Goal: Task Accomplishment & Management: Use online tool/utility

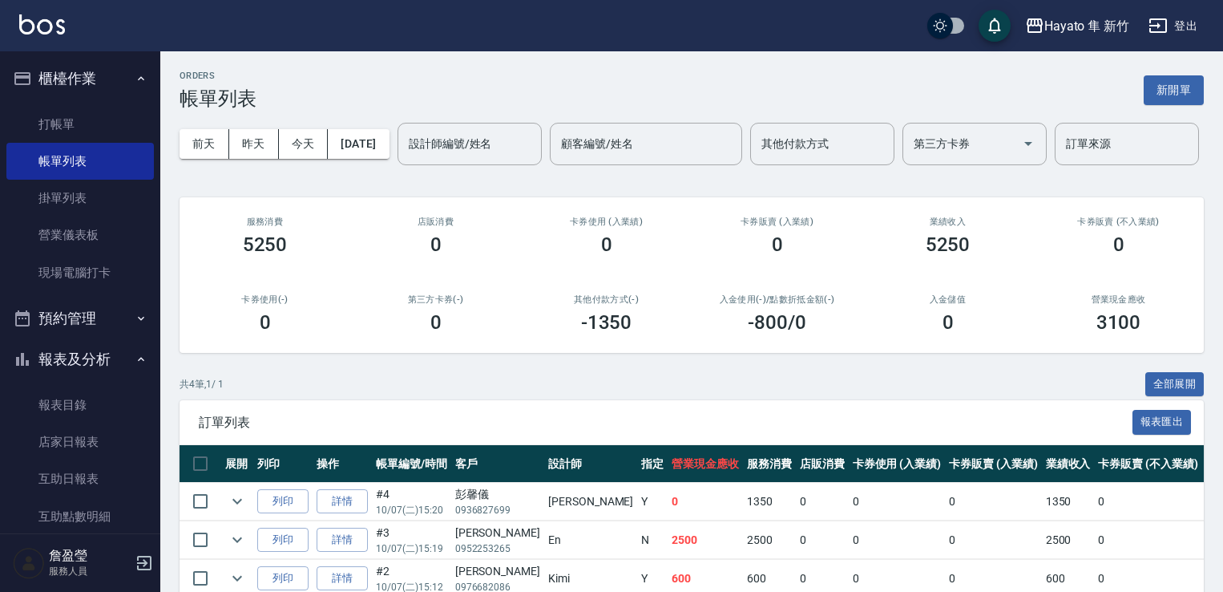
scroll to position [169, 0]
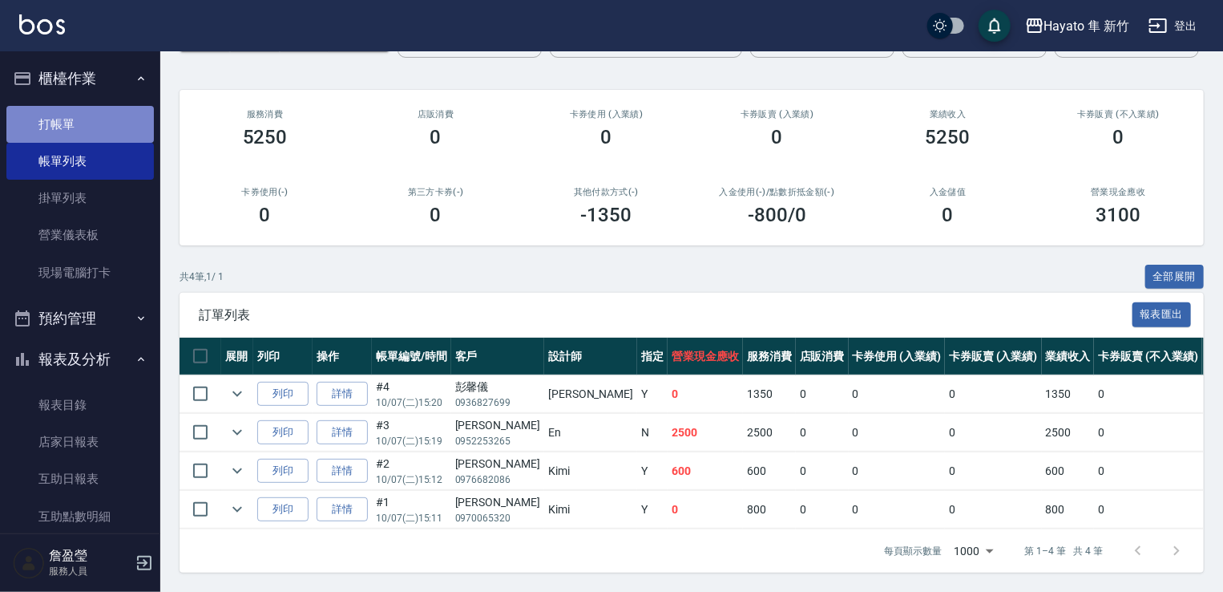
click at [80, 124] on link "打帳單" at bounding box center [79, 124] width 147 height 37
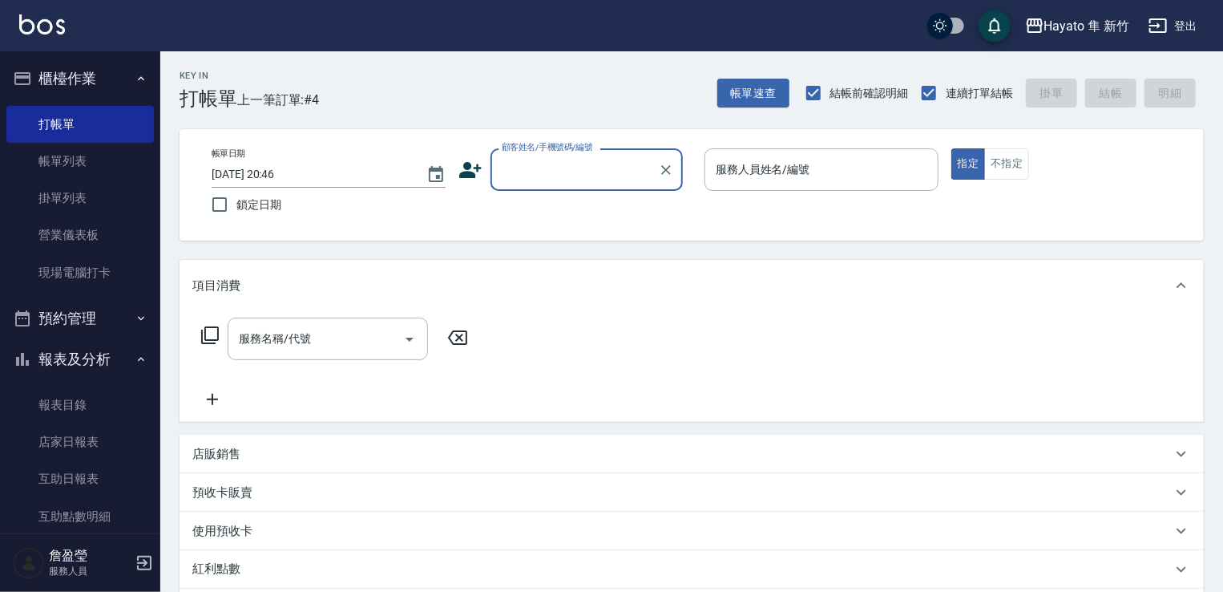
click at [555, 168] on input "顧客姓名/手機號碼/編號" at bounding box center [575, 169] width 154 height 28
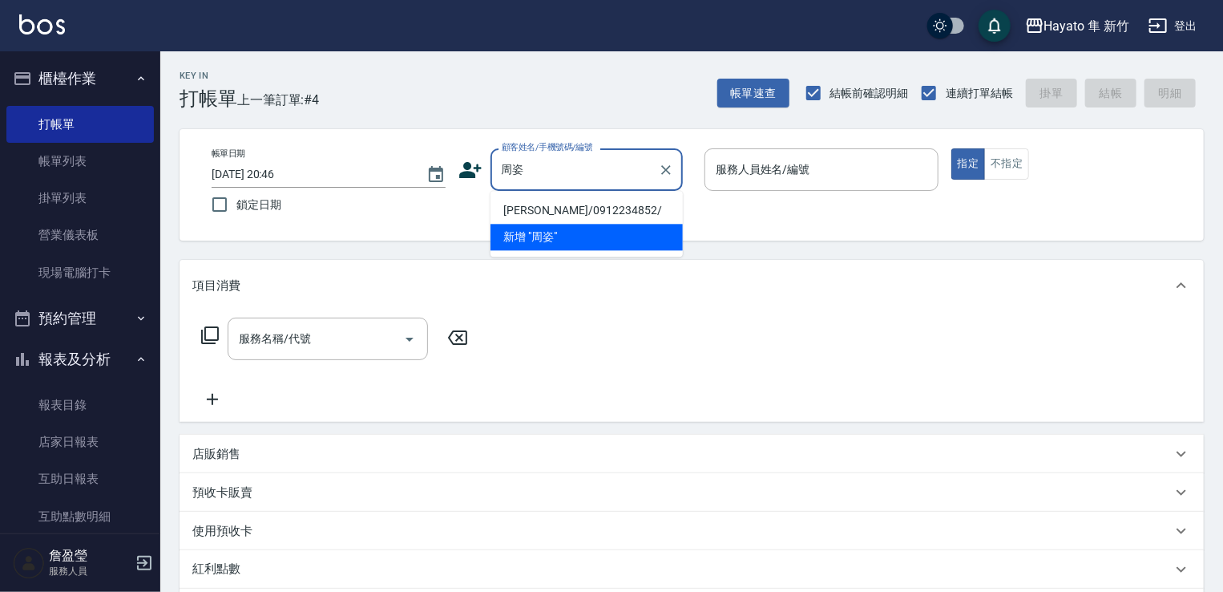
click at [511, 204] on li "[PERSON_NAME]/0912234852/" at bounding box center [587, 210] width 192 height 26
type input "[PERSON_NAME]/0912234852/"
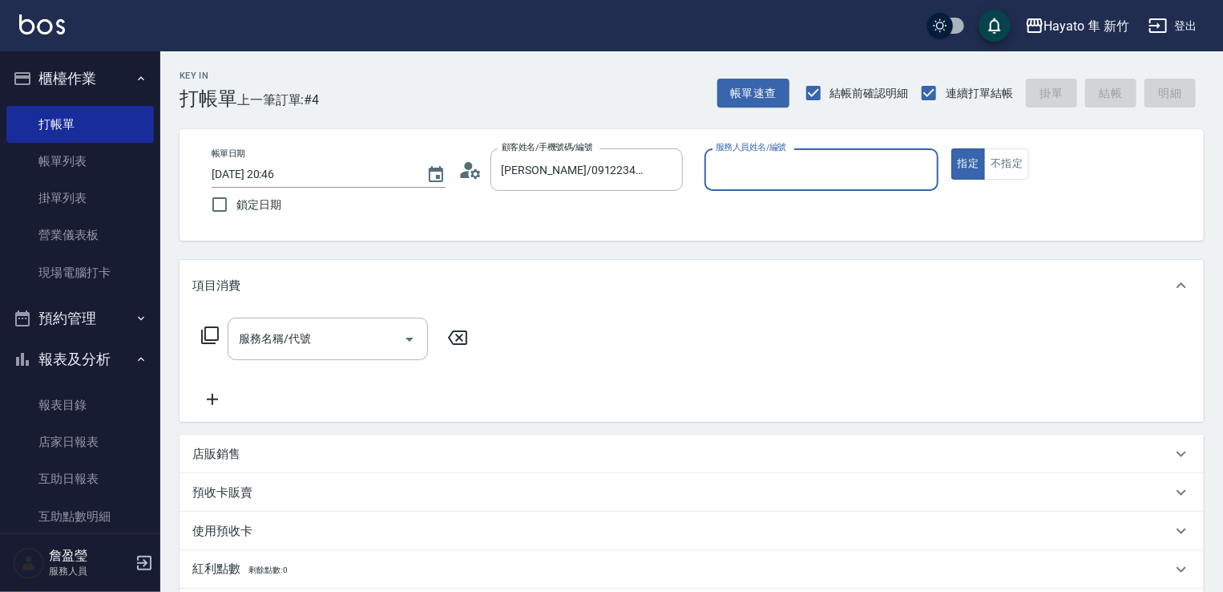
type input "[PERSON_NAME](無代號)"
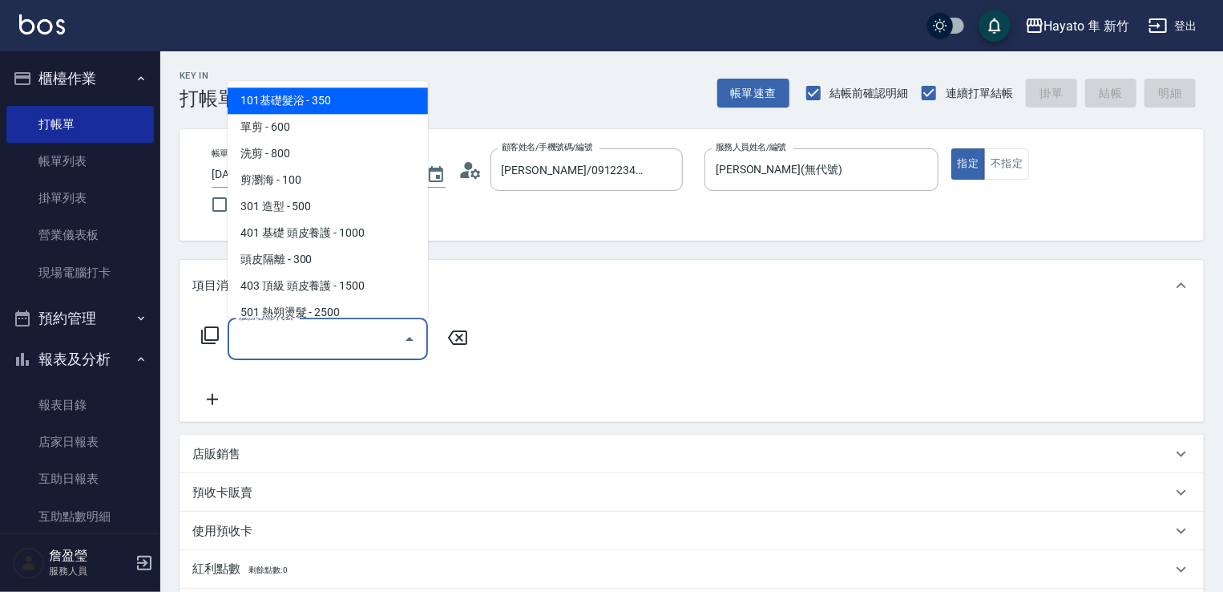
click at [394, 336] on input "服務名稱/代號" at bounding box center [316, 339] width 162 height 28
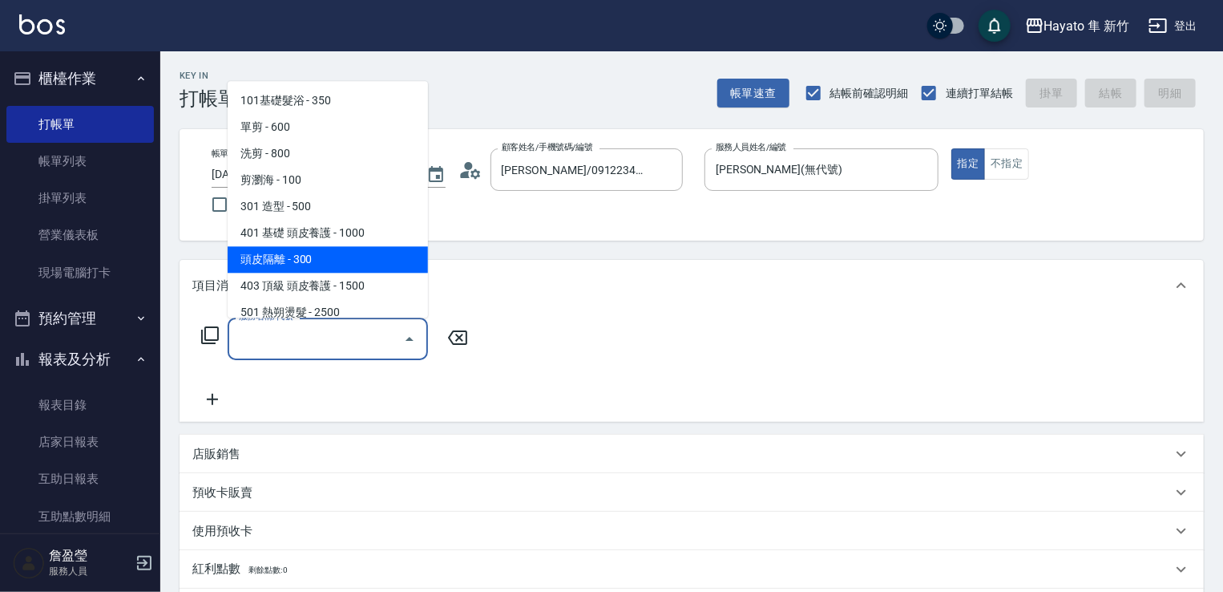
scroll to position [240, 0]
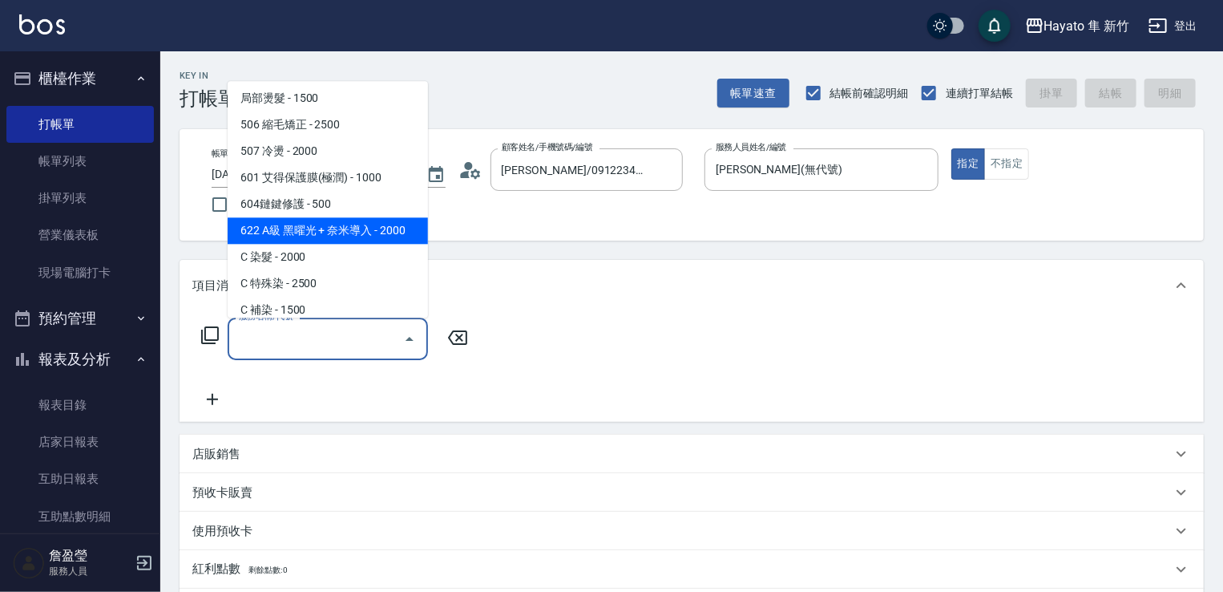
click at [345, 242] on span "622 A級 黑曜光 + 奈米導入 - 2000" at bounding box center [328, 230] width 200 height 26
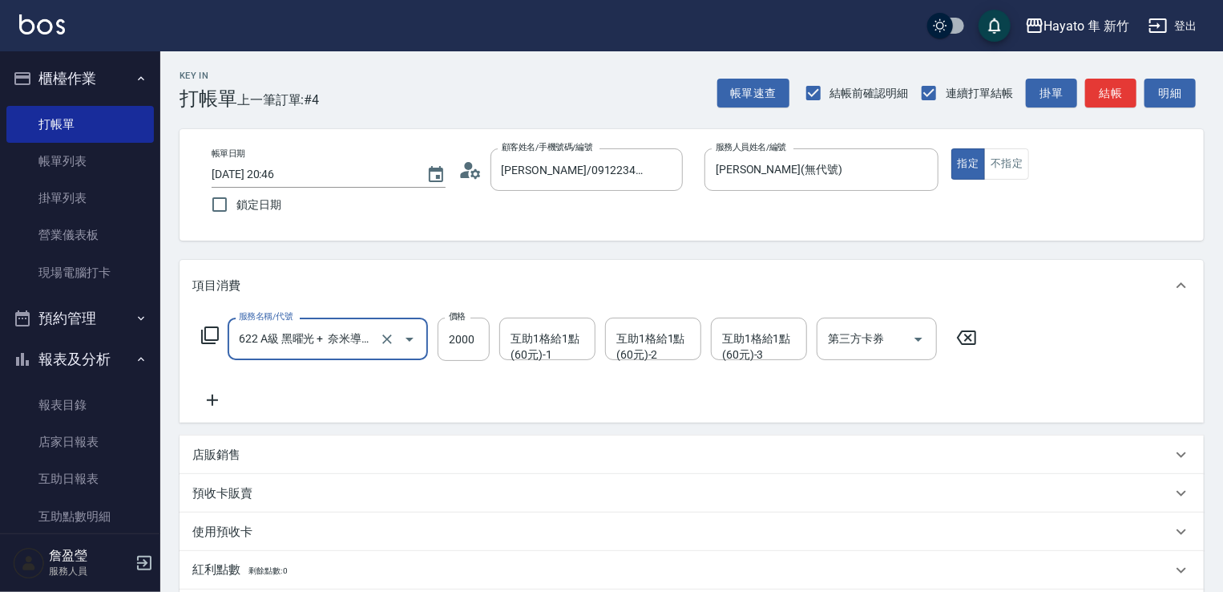
click at [349, 332] on input "622 A級 黑曜光 + 奈米導入(622)" at bounding box center [305, 339] width 141 height 28
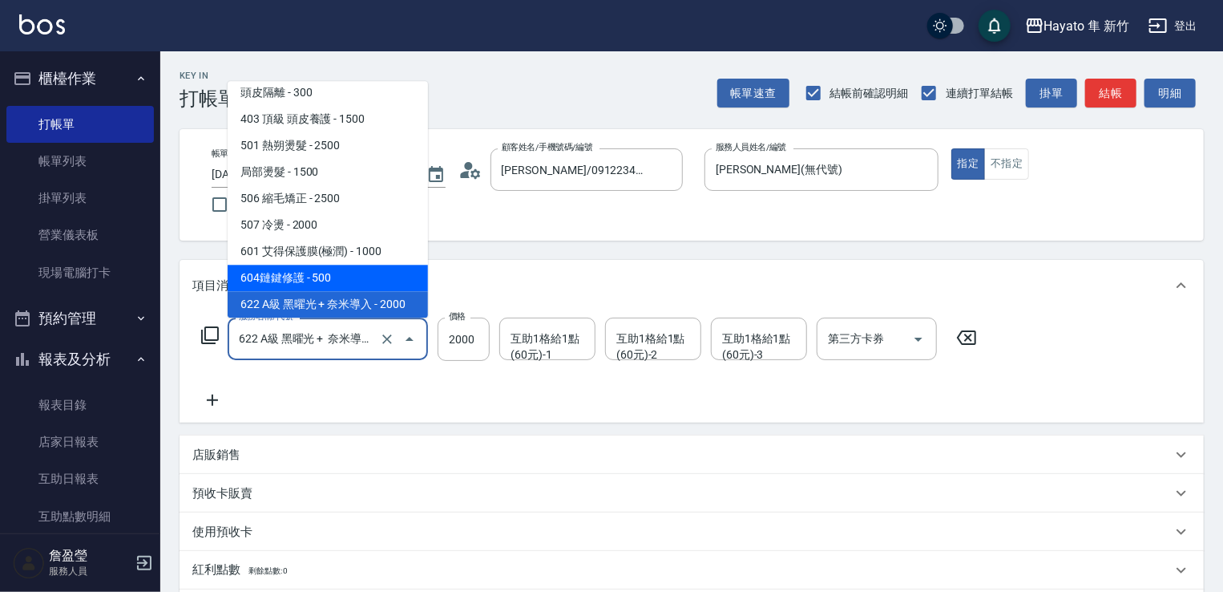
scroll to position [279, 0]
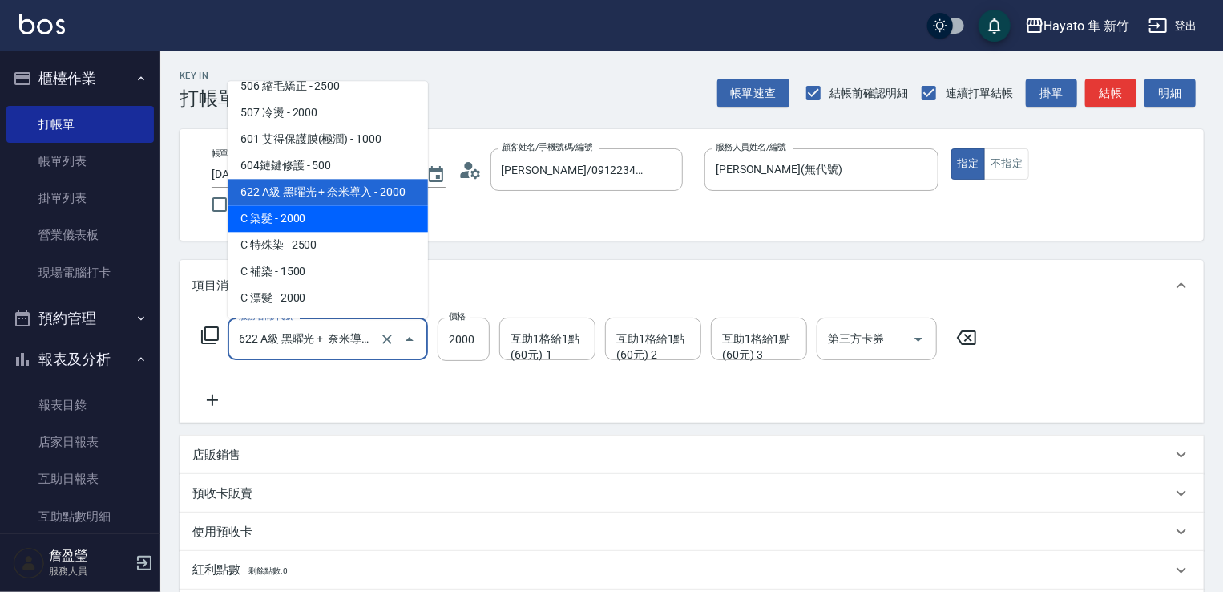
click at [317, 220] on span "C 染髮 - 2000" at bounding box center [328, 218] width 200 height 26
type input "C 染髮(701)"
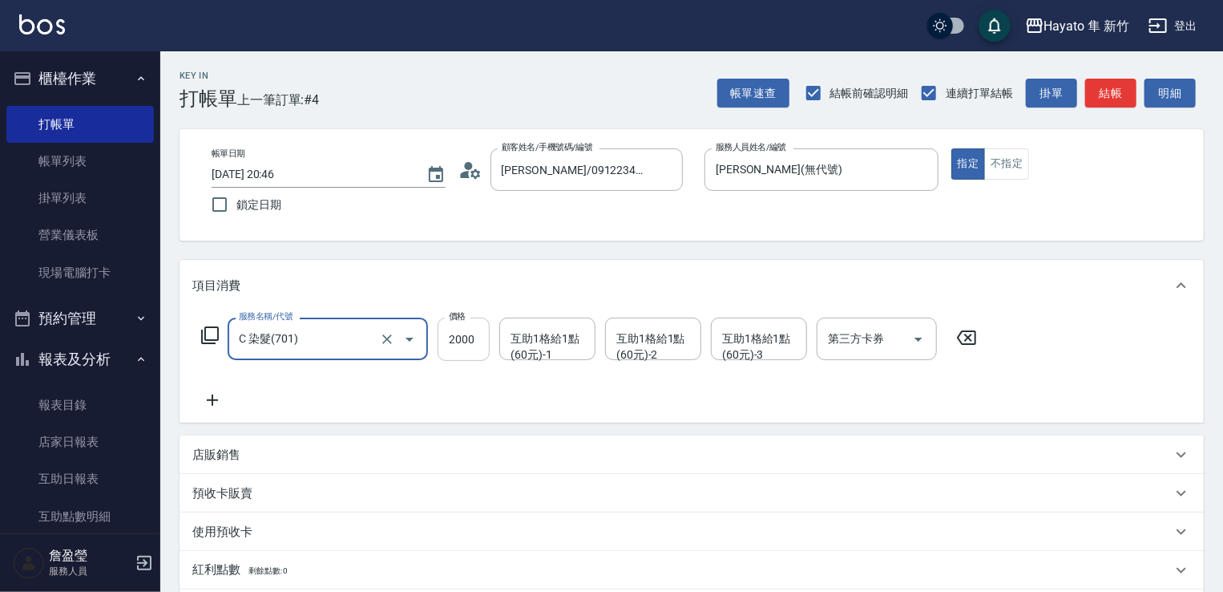
click at [456, 346] on input "2000" at bounding box center [464, 338] width 52 height 43
type input "1800"
click at [281, 474] on div "預收卡販賣 卡券名稱/代號 卡券名稱/代號" at bounding box center [692, 493] width 1024 height 38
click at [254, 450] on div "店販銷售" at bounding box center [681, 454] width 979 height 17
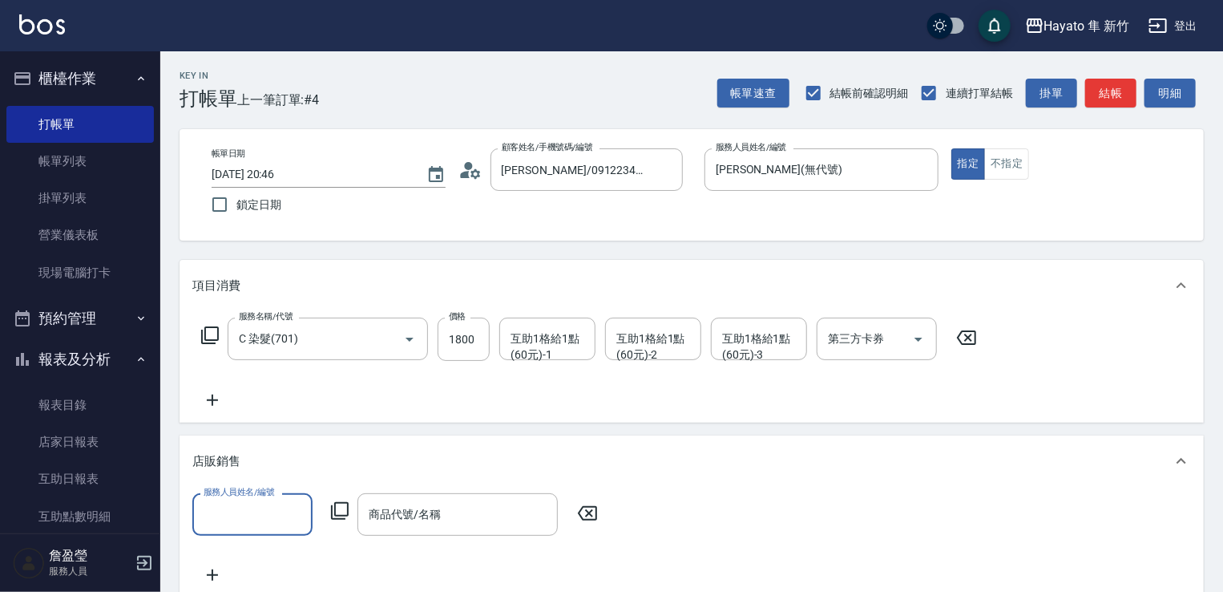
scroll to position [0, 0]
click at [236, 511] on input "服務人員姓名/編號" at bounding box center [253, 514] width 106 height 28
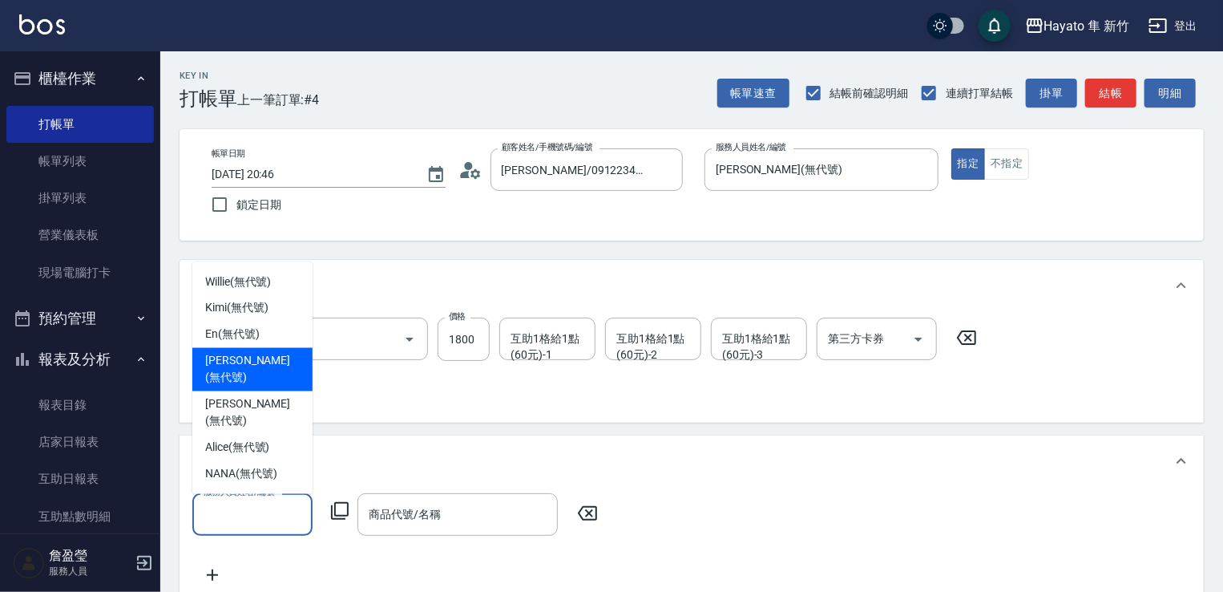
click at [227, 386] on span "[PERSON_NAME] (無代號)" at bounding box center [252, 370] width 95 height 34
type input "[PERSON_NAME](無代號)"
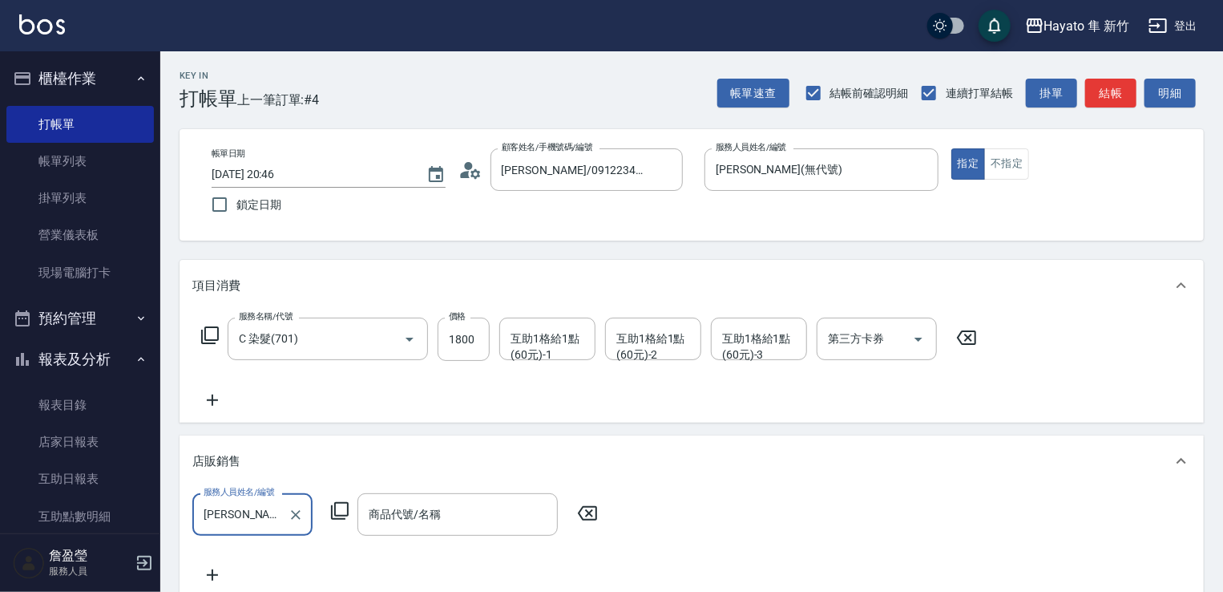
click at [410, 539] on div "服務人員姓名/編號 [PERSON_NAME](無代號) 服務人員姓名/編號 商品代號/名稱 商品代號/名稱" at bounding box center [691, 538] width 999 height 91
click at [413, 519] on input "商品代號/名稱" at bounding box center [458, 514] width 186 height 28
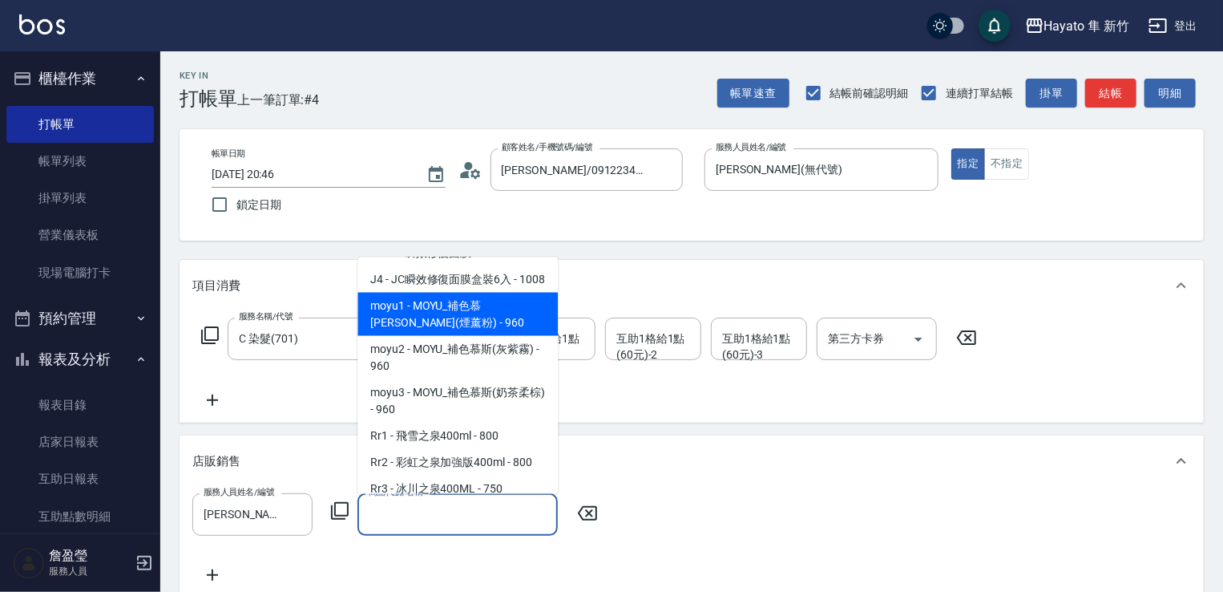
scroll to position [481, 0]
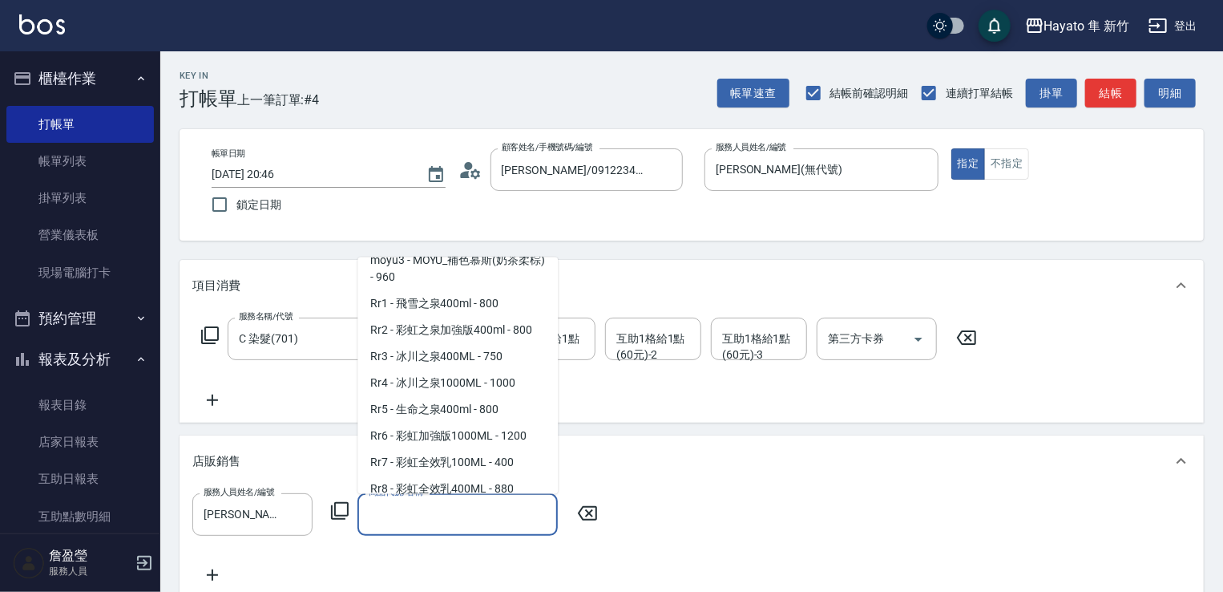
click at [414, 448] on span "Rr6 - 彩虹加強版1000ML - 1200" at bounding box center [457, 435] width 200 height 26
type input "彩虹加強版1000ML"
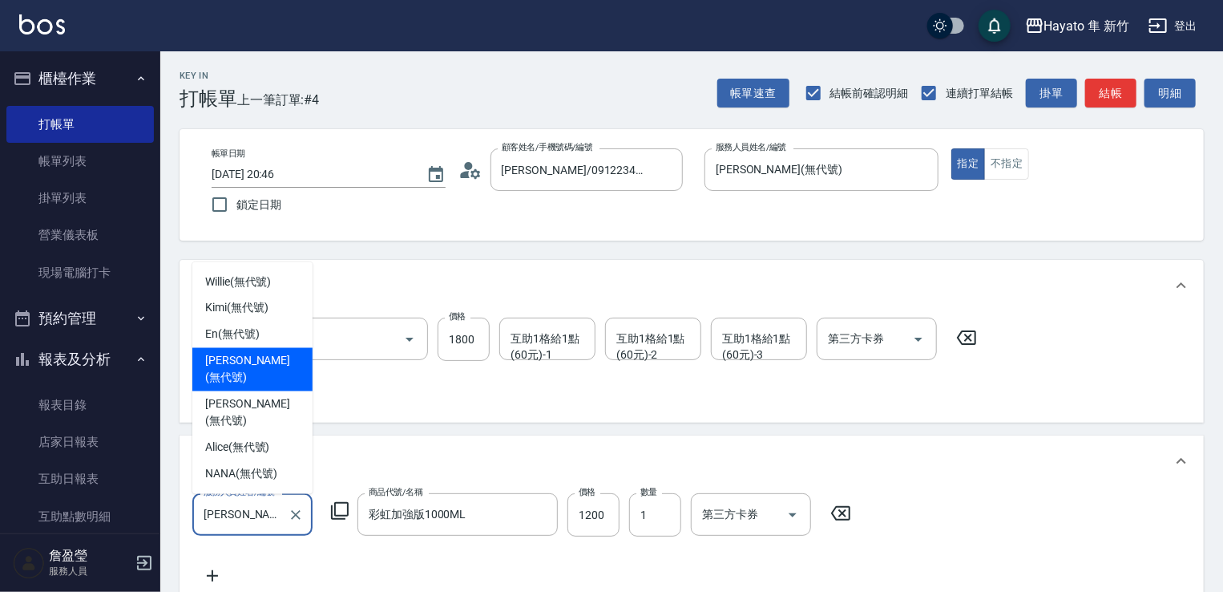
click at [248, 508] on input "[PERSON_NAME](無代號)" at bounding box center [241, 514] width 82 height 28
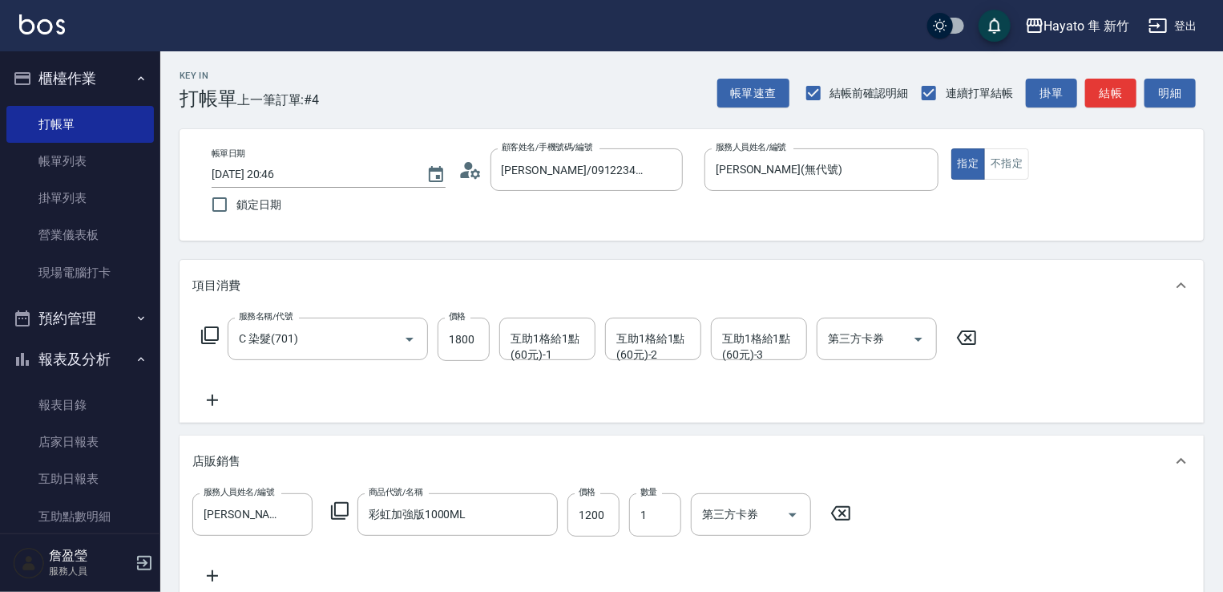
click at [717, 559] on div "服務人員姓名/編號 [PERSON_NAME](無代號) 服務人員姓名/編號 商品代號/名稱 彩虹加強版1000ML 商品代號/名稱 價格 1200 價格 數…" at bounding box center [691, 539] width 999 height 92
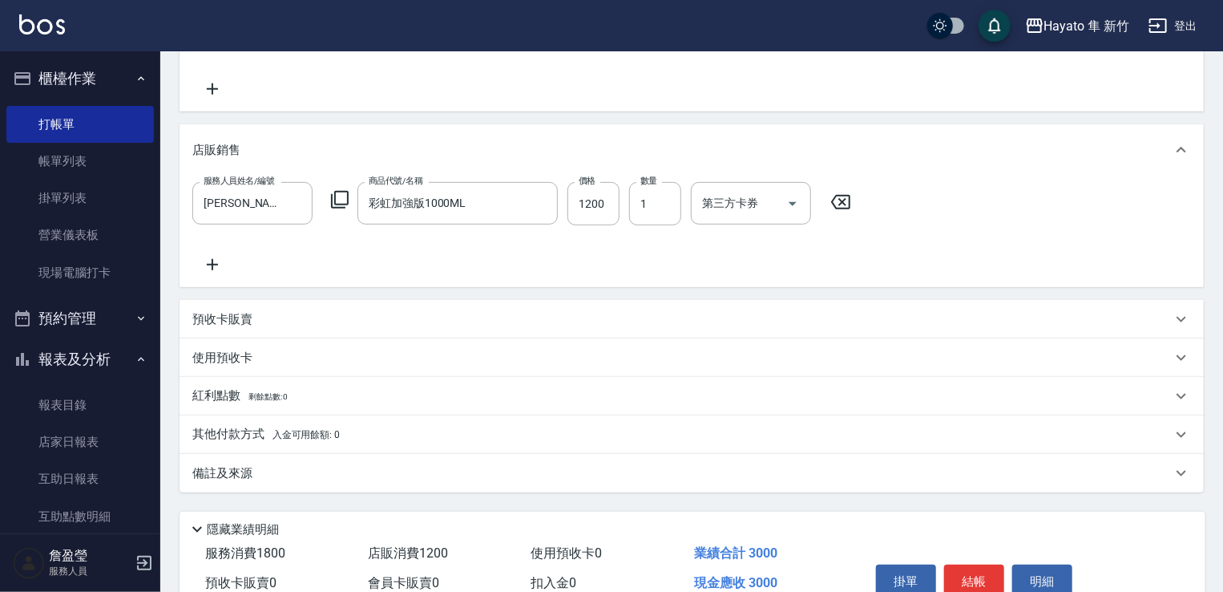
scroll to position [311, 0]
click at [270, 479] on div "備註及來源" at bounding box center [681, 473] width 979 height 17
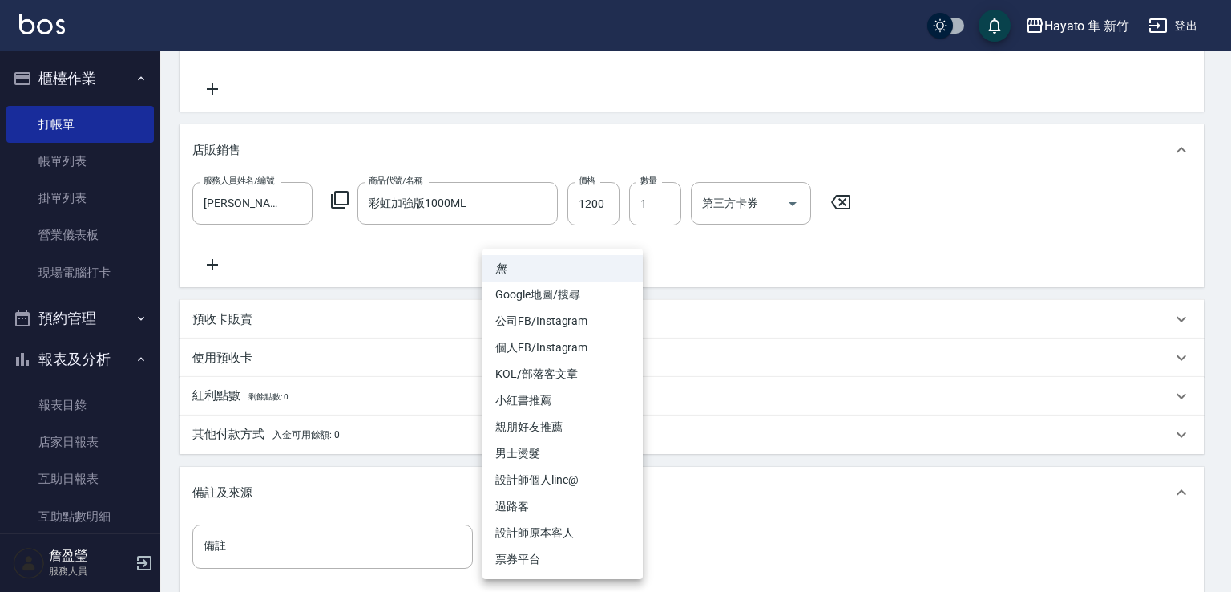
click at [542, 556] on body "Hayato 隼 新竹 登出 櫃檯作業 打帳單 帳單列表 掛單列表 營業儀表板 現場電腦打卡 預約管理 預約管理 報表及分析 報表目錄 店家日報表 互助日報表…" at bounding box center [615, 231] width 1231 height 1085
click at [544, 533] on li "設計師原本客人" at bounding box center [563, 532] width 160 height 26
type input "設計師原本客人"
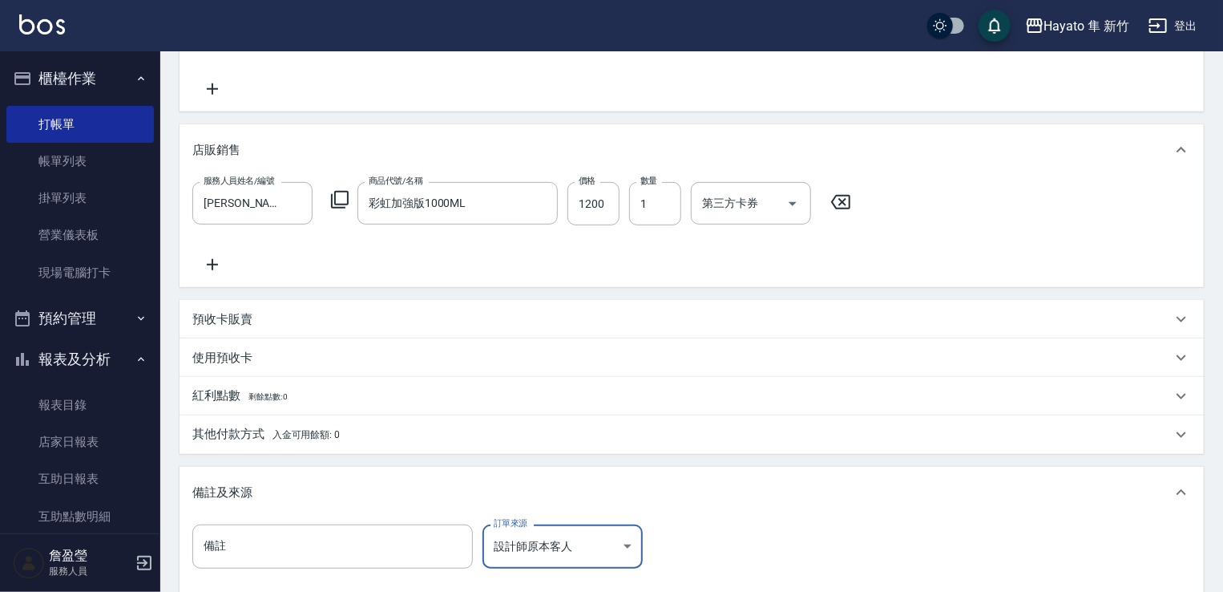
click at [875, 549] on div "備註 備註 訂單來源 設計師原本客人 設計師原本客人 訂單來源" at bounding box center [691, 555] width 999 height 63
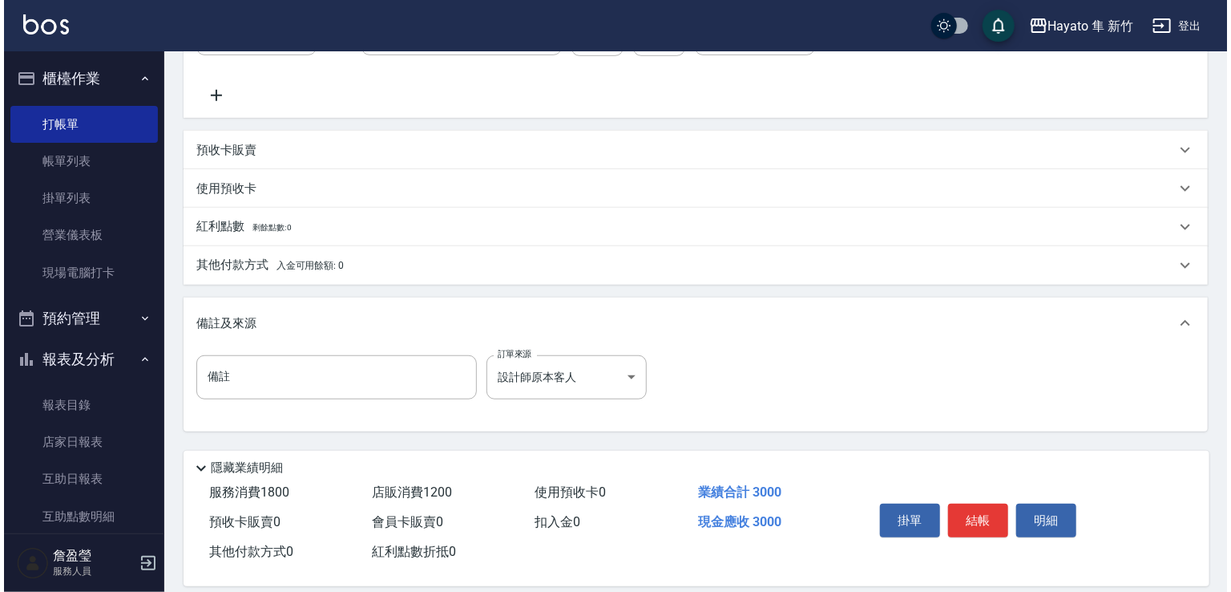
scroll to position [481, 0]
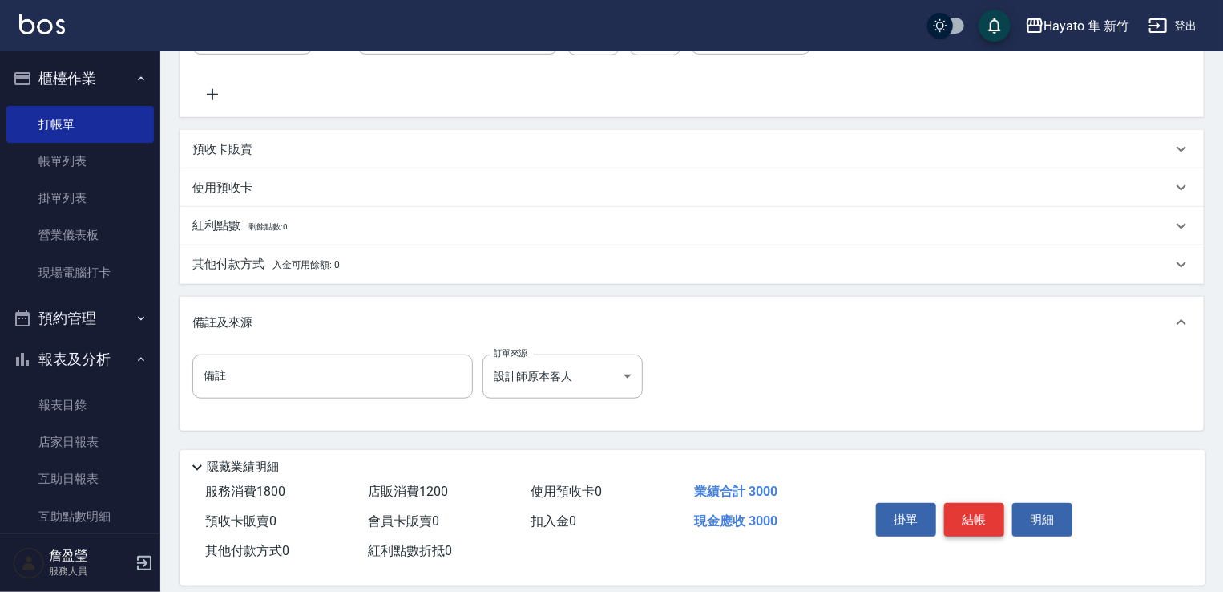
click at [991, 524] on button "結帳" at bounding box center [974, 520] width 60 height 34
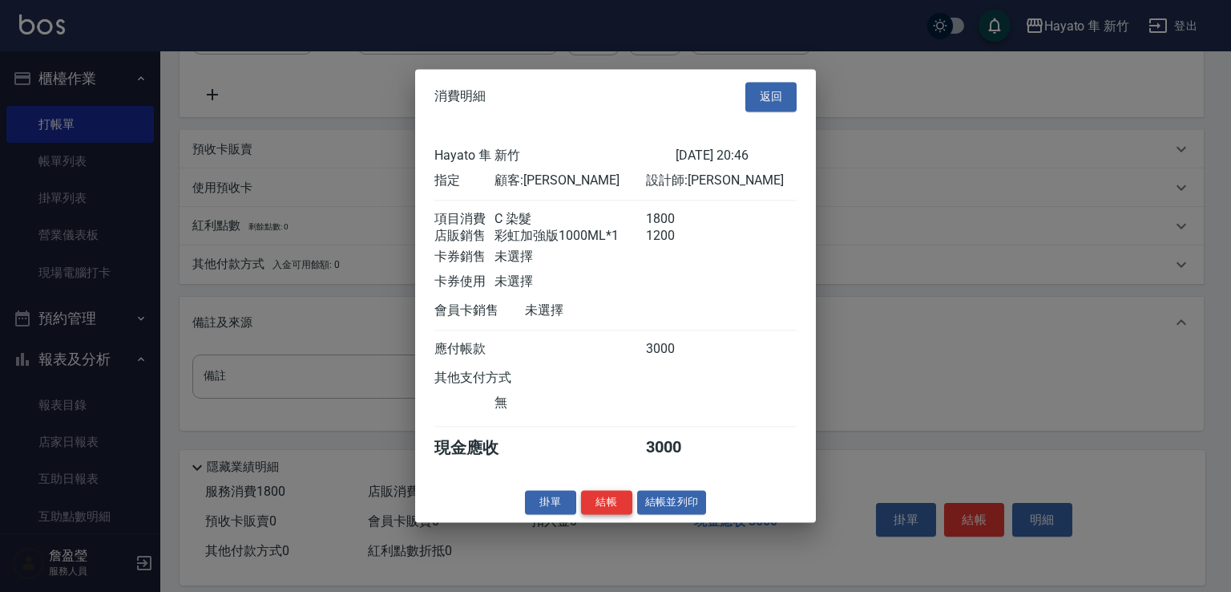
click at [587, 507] on button "結帳" at bounding box center [606, 502] width 51 height 25
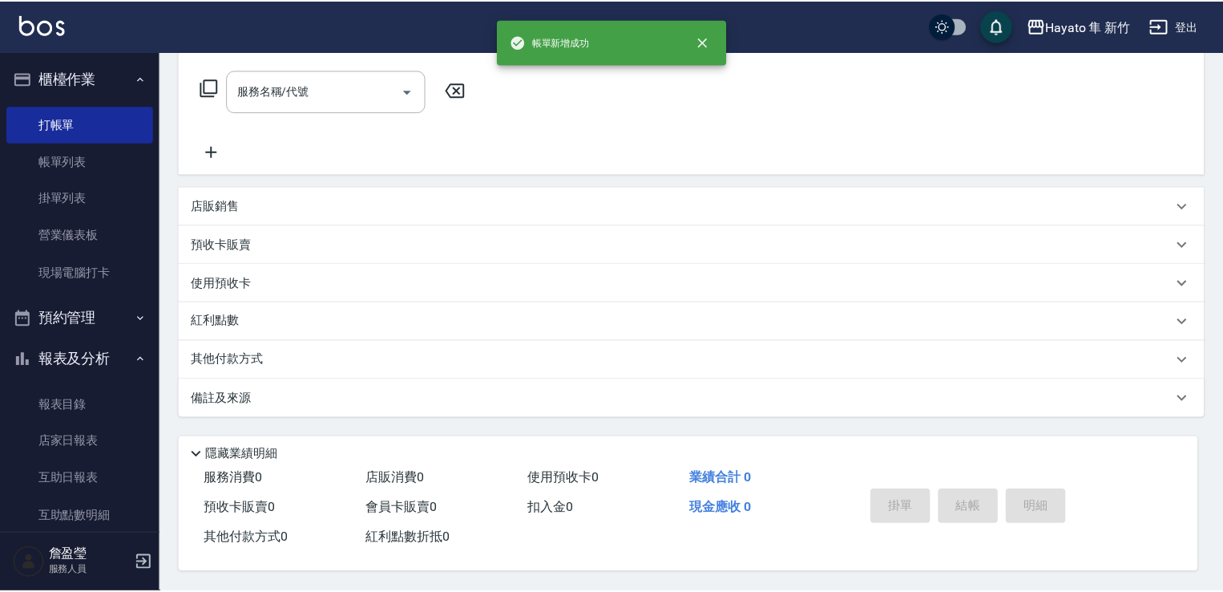
scroll to position [0, 0]
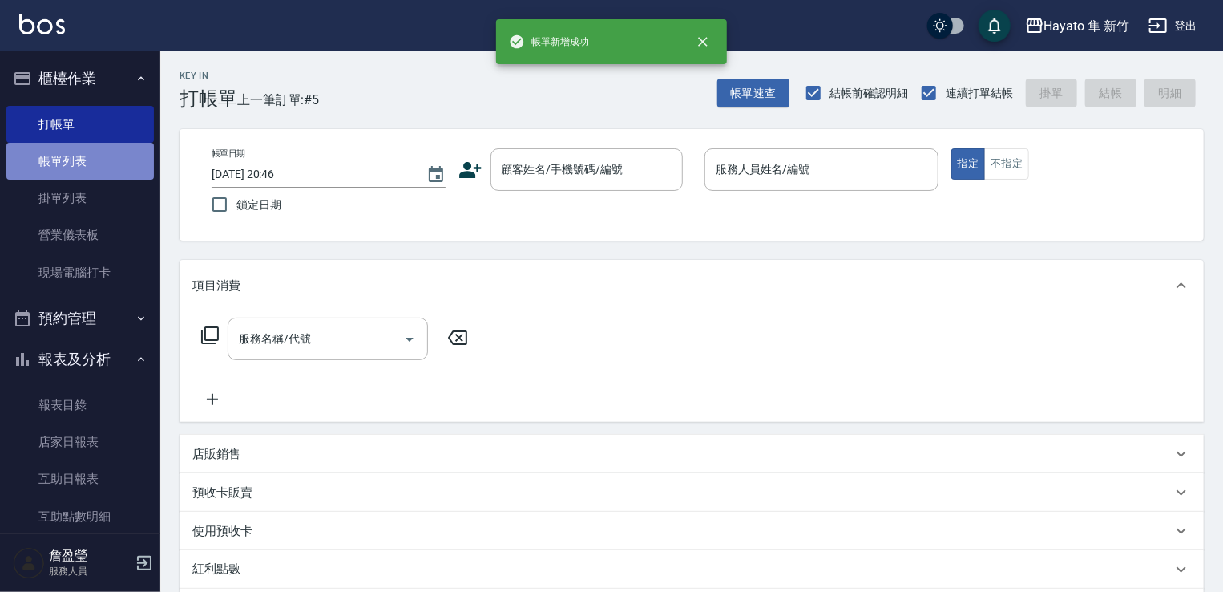
click at [98, 161] on link "帳單列表" at bounding box center [79, 161] width 147 height 37
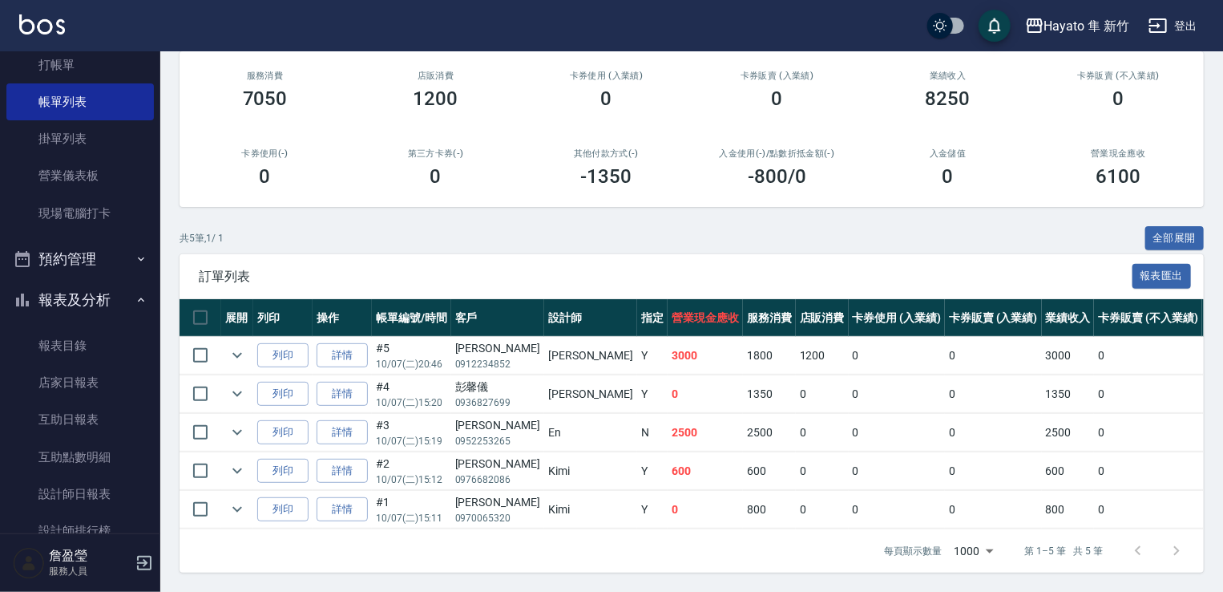
scroll to position [401, 0]
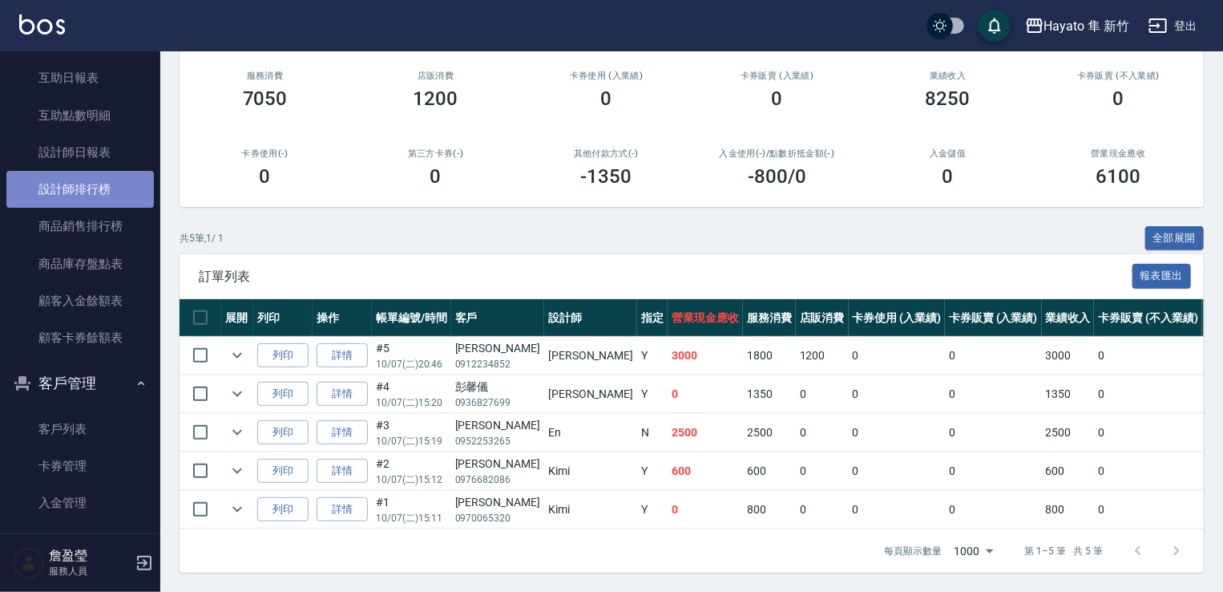
click at [80, 193] on link "設計師排行榜" at bounding box center [79, 189] width 147 height 37
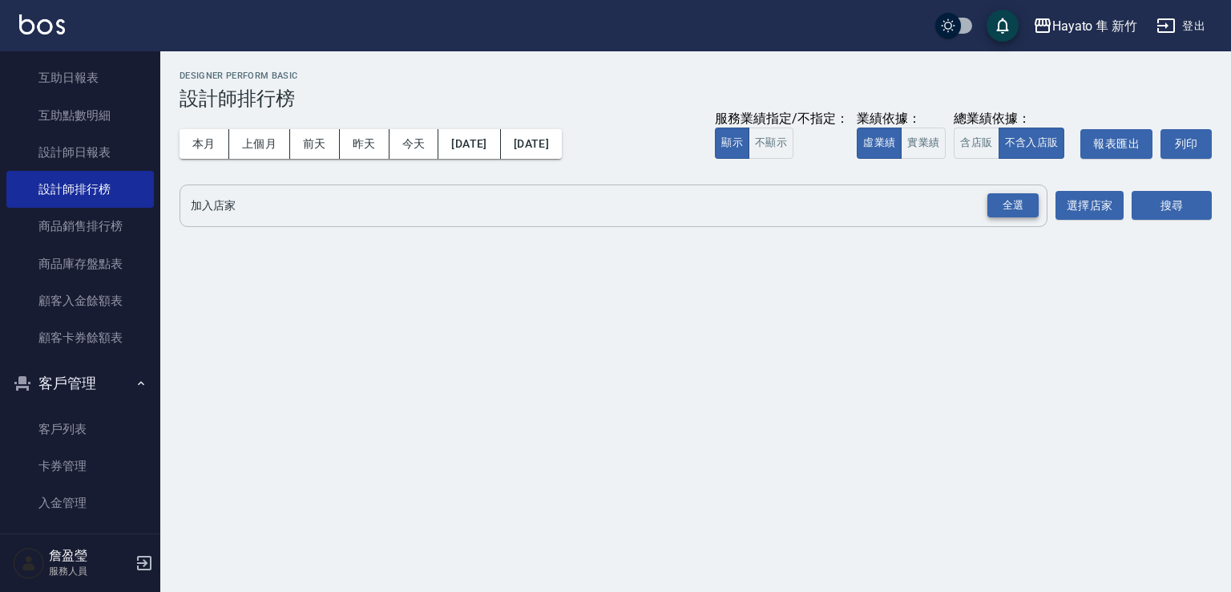
click at [1022, 203] on div "全選" at bounding box center [1012, 205] width 51 height 25
click at [1160, 203] on button "搜尋" at bounding box center [1172, 207] width 80 height 30
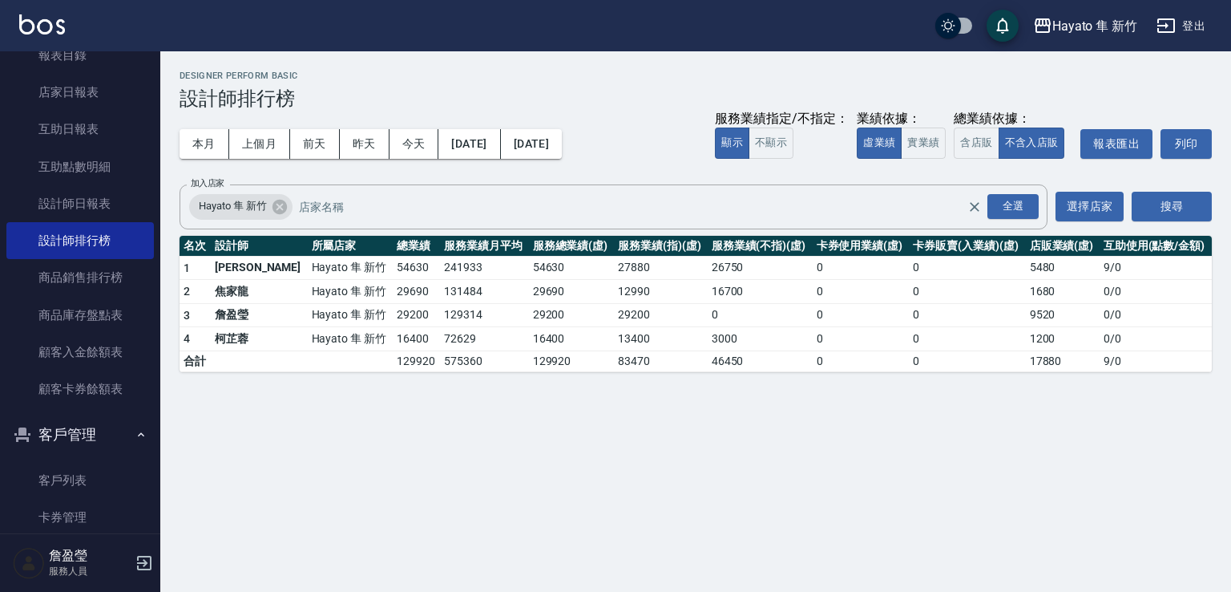
scroll to position [80, 0]
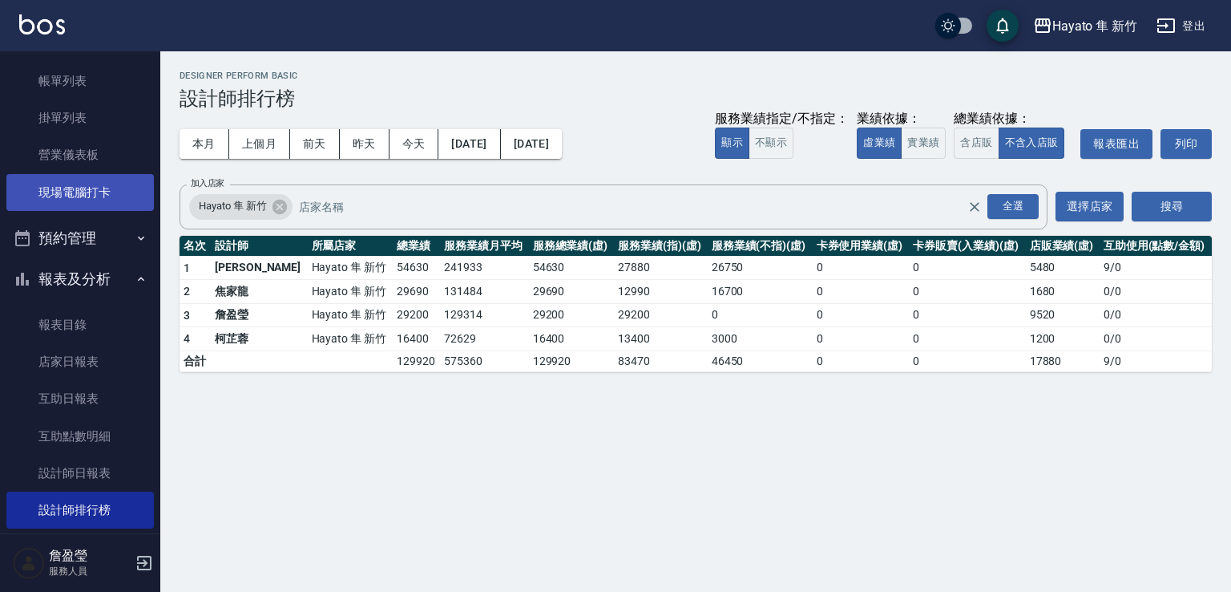
click at [90, 188] on link "現場電腦打卡" at bounding box center [79, 192] width 147 height 37
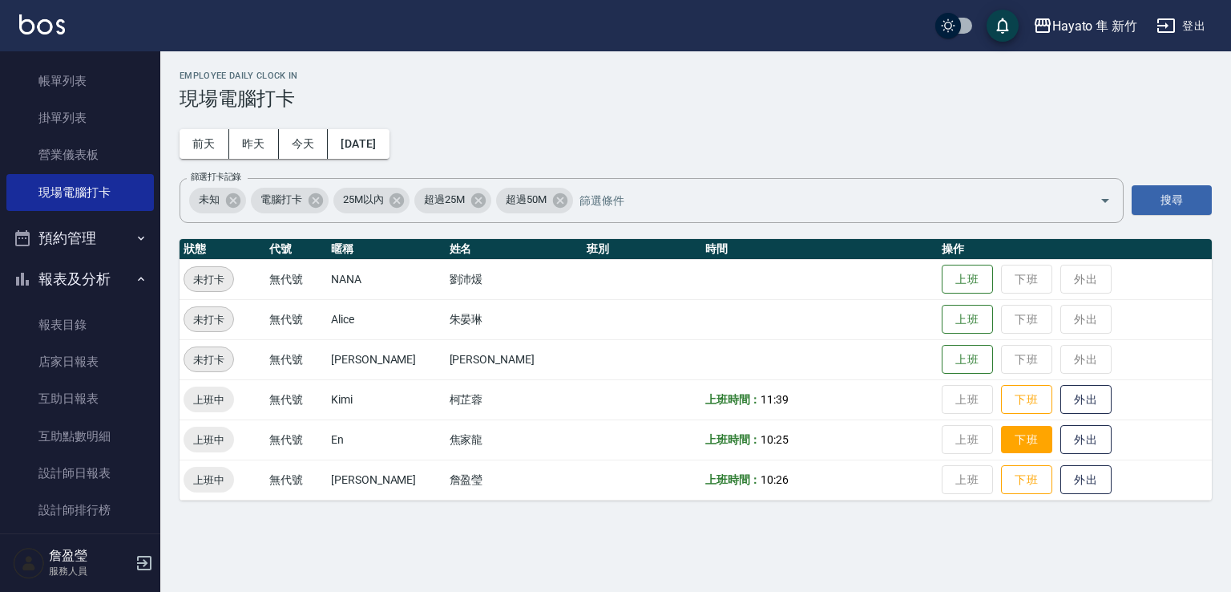
click at [1012, 434] on button "下班" at bounding box center [1026, 440] width 51 height 28
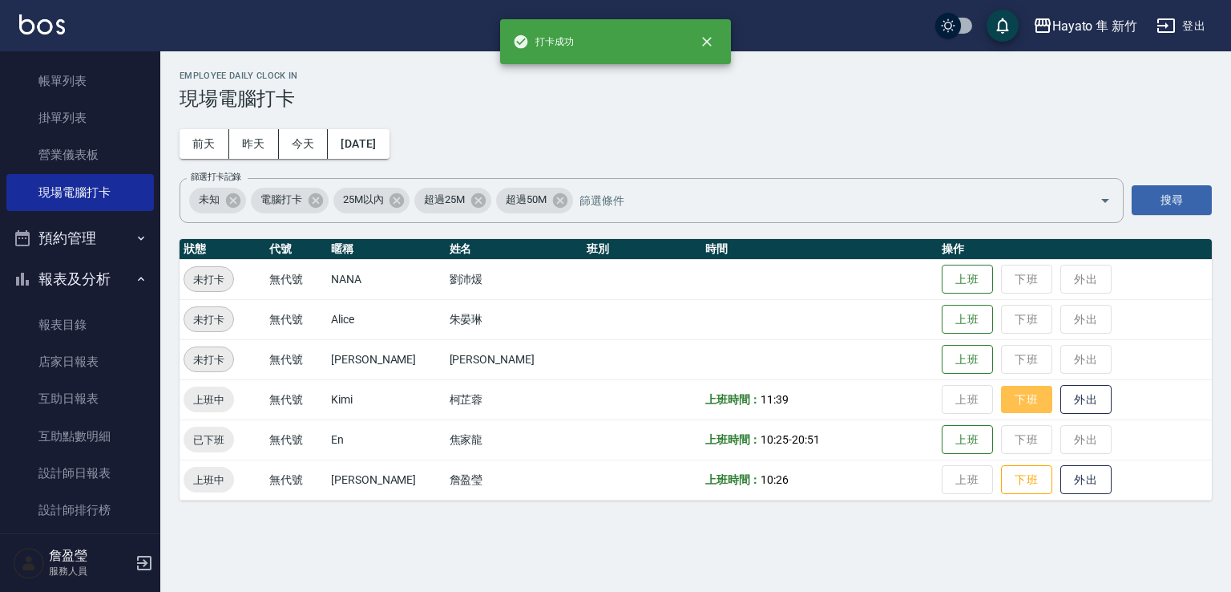
click at [1006, 400] on button "下班" at bounding box center [1026, 400] width 51 height 28
click at [1010, 482] on button "下班" at bounding box center [1026, 480] width 51 height 28
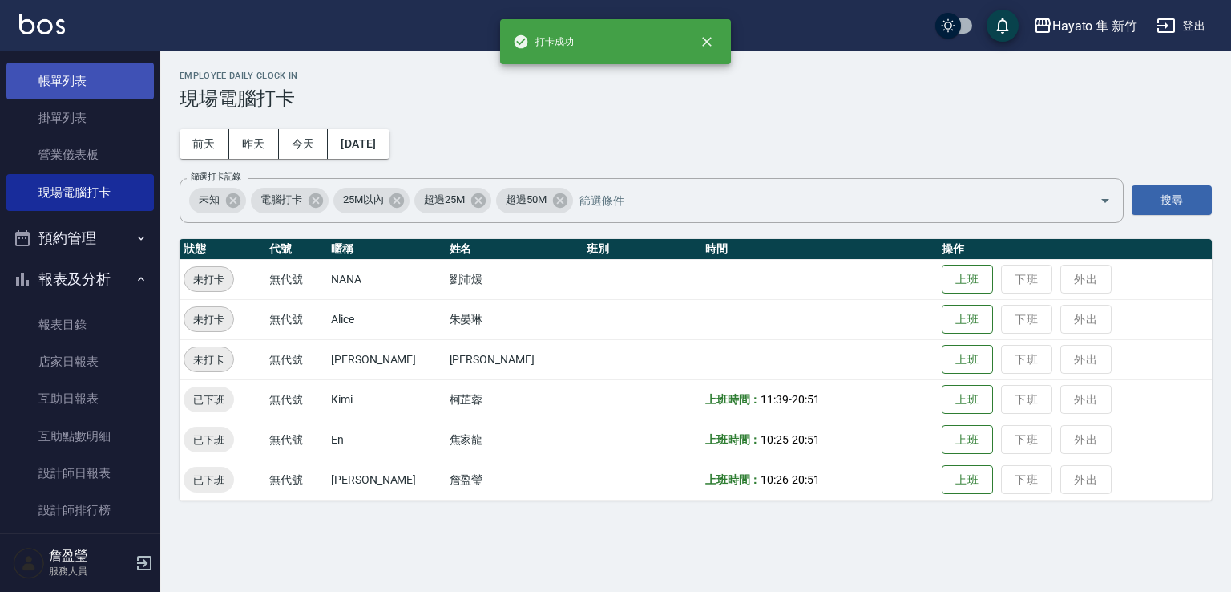
click at [72, 91] on link "帳單列表" at bounding box center [79, 81] width 147 height 37
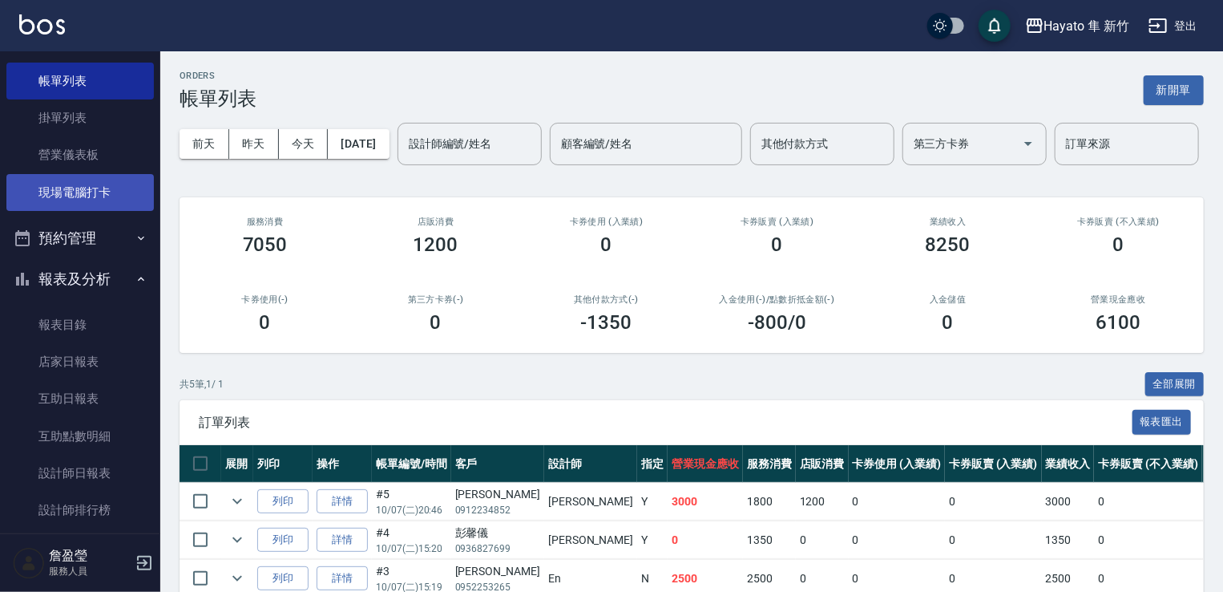
click at [71, 200] on link "現場電腦打卡" at bounding box center [79, 192] width 147 height 37
